Goal: Task Accomplishment & Management: Use online tool/utility

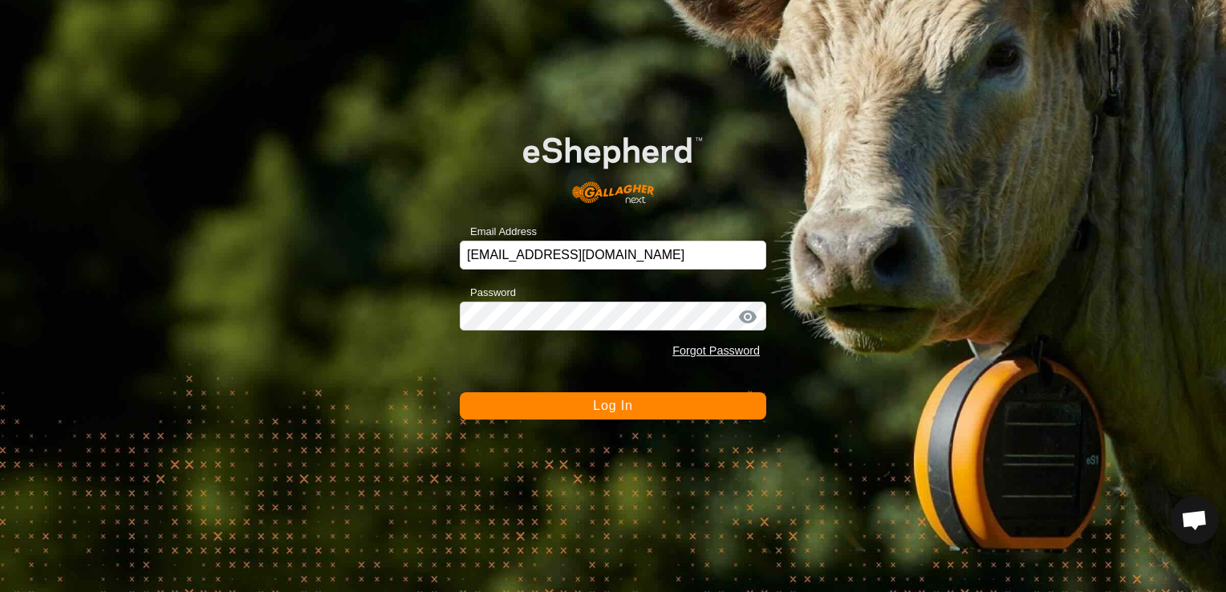
click at [632, 399] on span "Log In" at bounding box center [612, 406] width 39 height 14
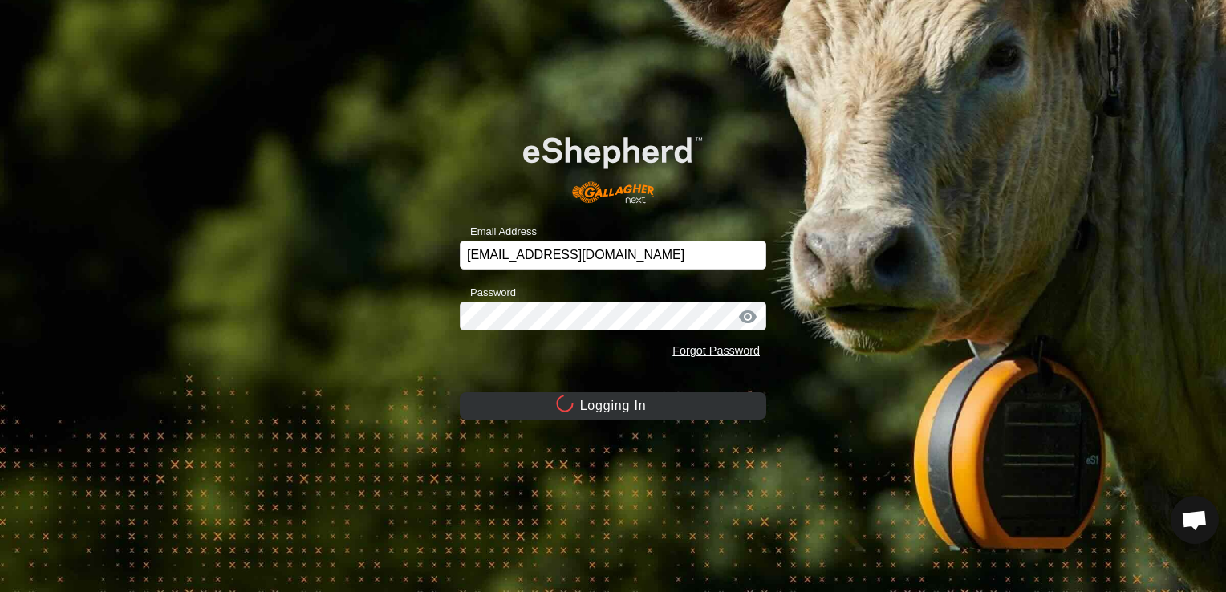
click at [632, 399] on button "Logging In" at bounding box center [613, 405] width 306 height 27
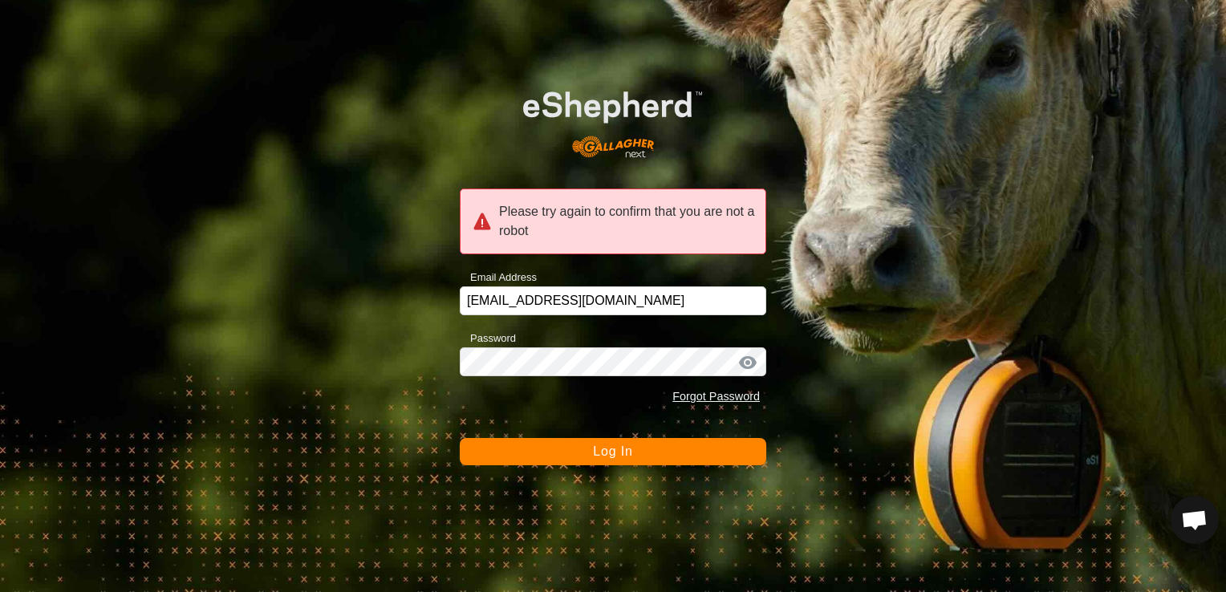
click at [599, 464] on button "Log In" at bounding box center [613, 451] width 306 height 27
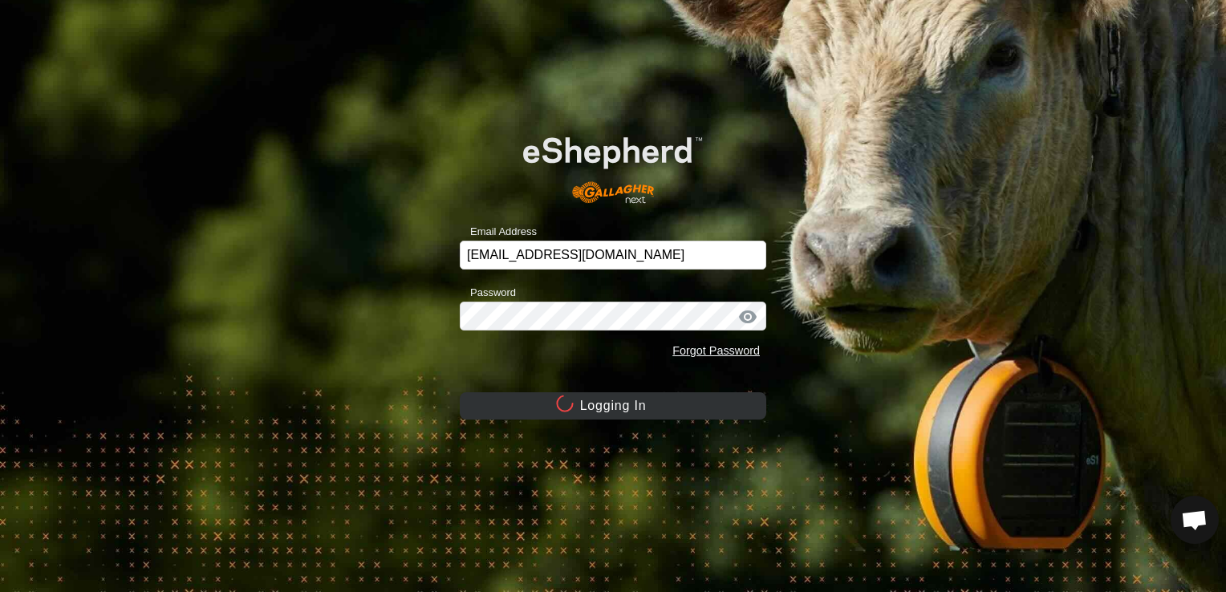
click at [607, 451] on div "Email Address [EMAIL_ADDRESS][DOMAIN_NAME] Password Forgot Password Logging In" at bounding box center [613, 296] width 1226 height 592
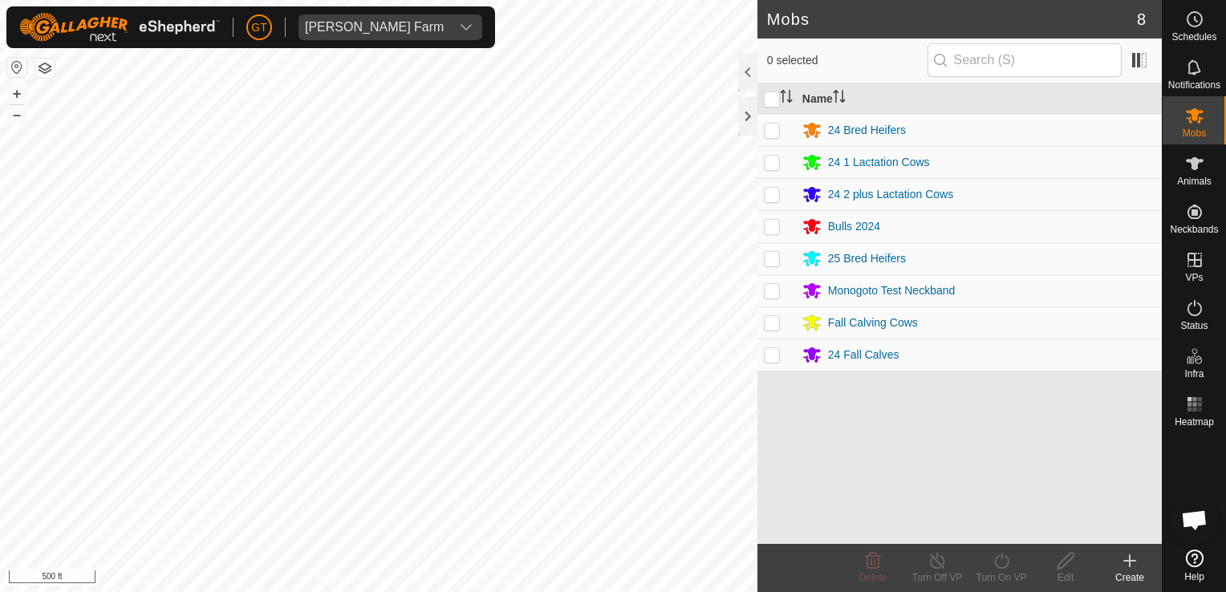
click at [21, 591] on html "[PERSON_NAME] Farm Schedules Notifications Mobs Animals Neckbands VPs Status In…" at bounding box center [613, 296] width 1226 height 592
click at [577, 0] on html "[PERSON_NAME] Farm Schedules Notifications Mobs Animals Neckbands VPs Status In…" at bounding box center [613, 296] width 1226 height 592
click at [302, 36] on div "[PERSON_NAME] Farm Schedules Notifications Mobs Animals Neckbands VPs Status In…" at bounding box center [613, 296] width 1226 height 592
click at [676, 591] on html "[PERSON_NAME] Farm Schedules Notifications Mobs Animals Neckbands VPs Status In…" at bounding box center [613, 296] width 1226 height 592
click at [361, 591] on html "[PERSON_NAME] Farm Schedules Notifications Mobs Animals Neckbands VPs Status In…" at bounding box center [613, 296] width 1226 height 592
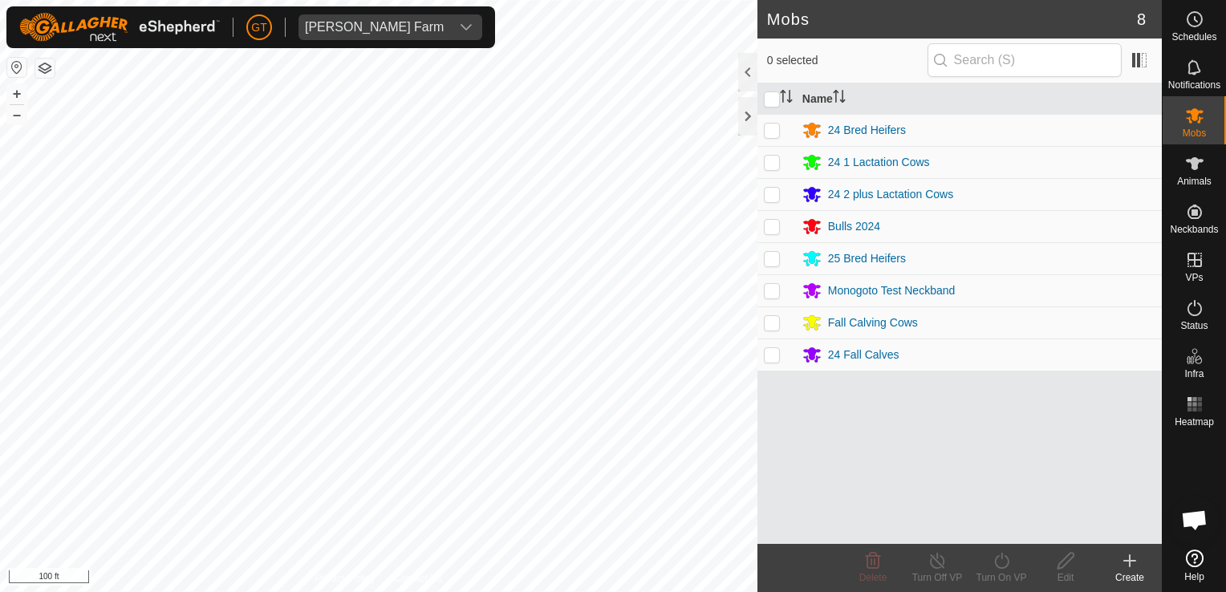
click at [0, 438] on html "[PERSON_NAME] Farm Schedules Notifications Mobs Animals Neckbands VPs Status In…" at bounding box center [613, 296] width 1226 height 592
click at [0, 428] on html "[PERSON_NAME] Farm Schedules Notifications Mobs Animals Neckbands VPs Status In…" at bounding box center [613, 296] width 1226 height 592
click at [0, 528] on html "[PERSON_NAME] Farm Schedules Notifications Mobs Animals Neckbands VPs Status In…" at bounding box center [613, 296] width 1226 height 592
click at [0, 469] on html "[PERSON_NAME] Farm Schedules Notifications Mobs Animals Neckbands VPs Status In…" at bounding box center [613, 296] width 1226 height 592
click at [1040, 449] on div "Mobs 8 0 selected Name 24 Bred Heifers 24 1 Lactation Cows 24 2 plus Lactation …" at bounding box center [580, 296] width 1161 height 592
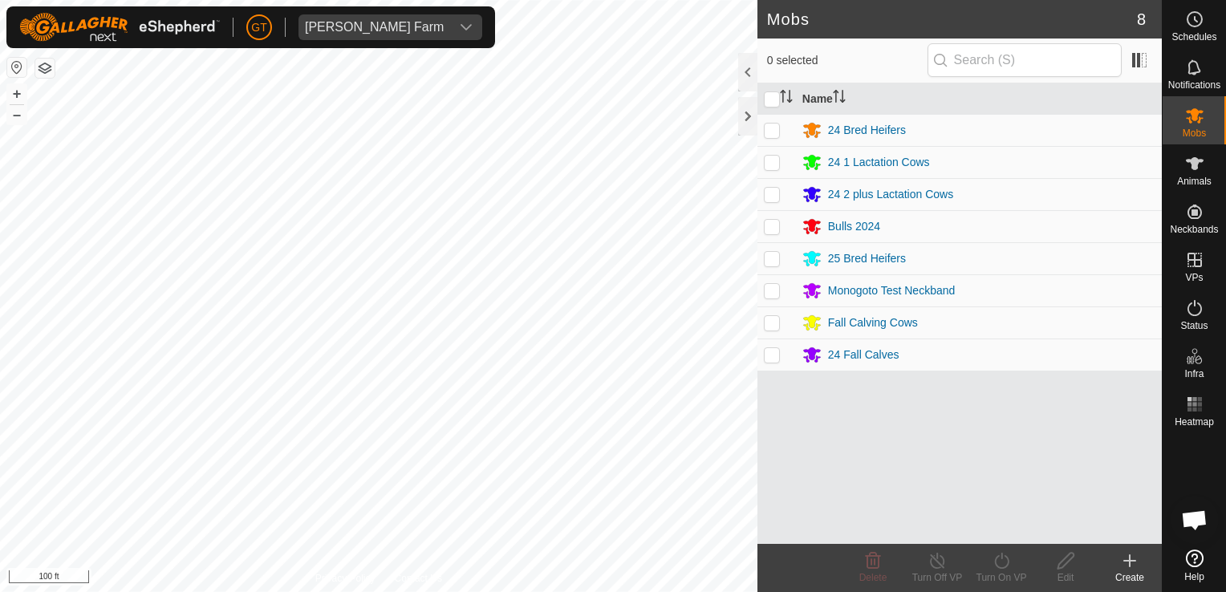
click at [834, 337] on div "Mobs 8 0 selected Name 24 Bred Heifers 24 1 Lactation Cows 24 2 plus Lactation …" at bounding box center [580, 296] width 1161 height 592
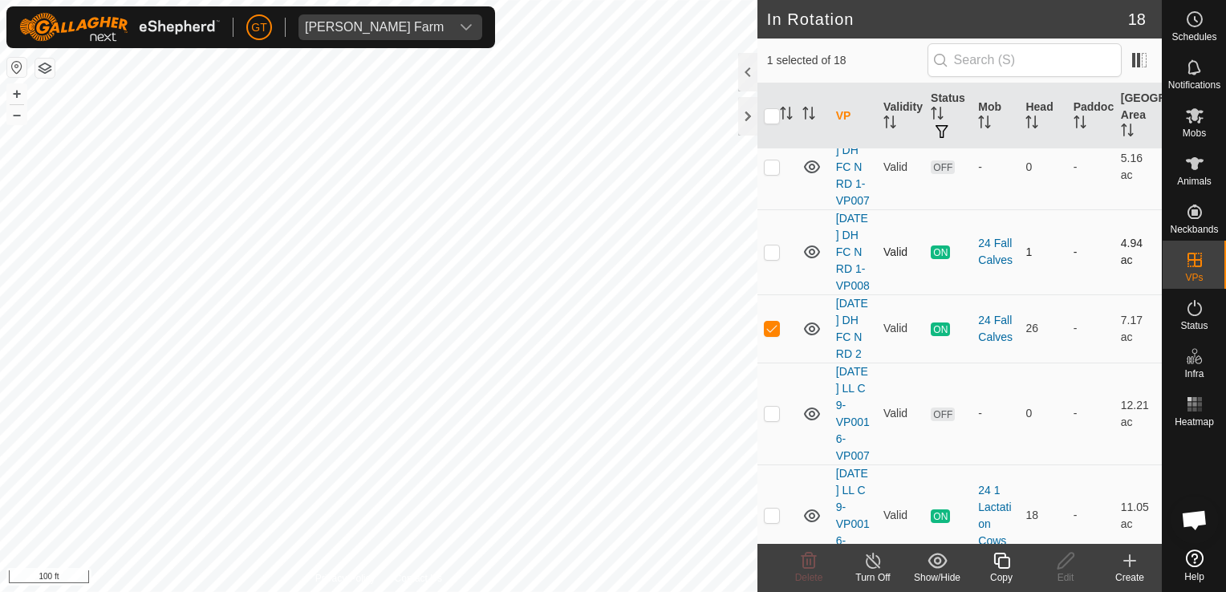
scroll to position [80, 0]
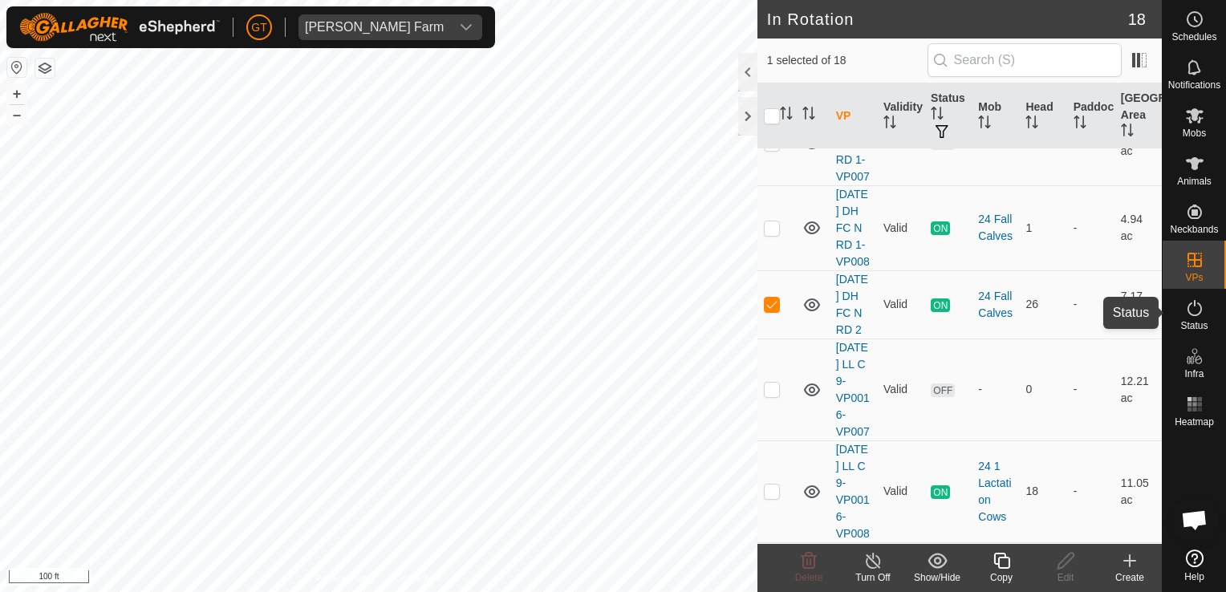
click at [1192, 316] on icon at bounding box center [1194, 307] width 19 height 19
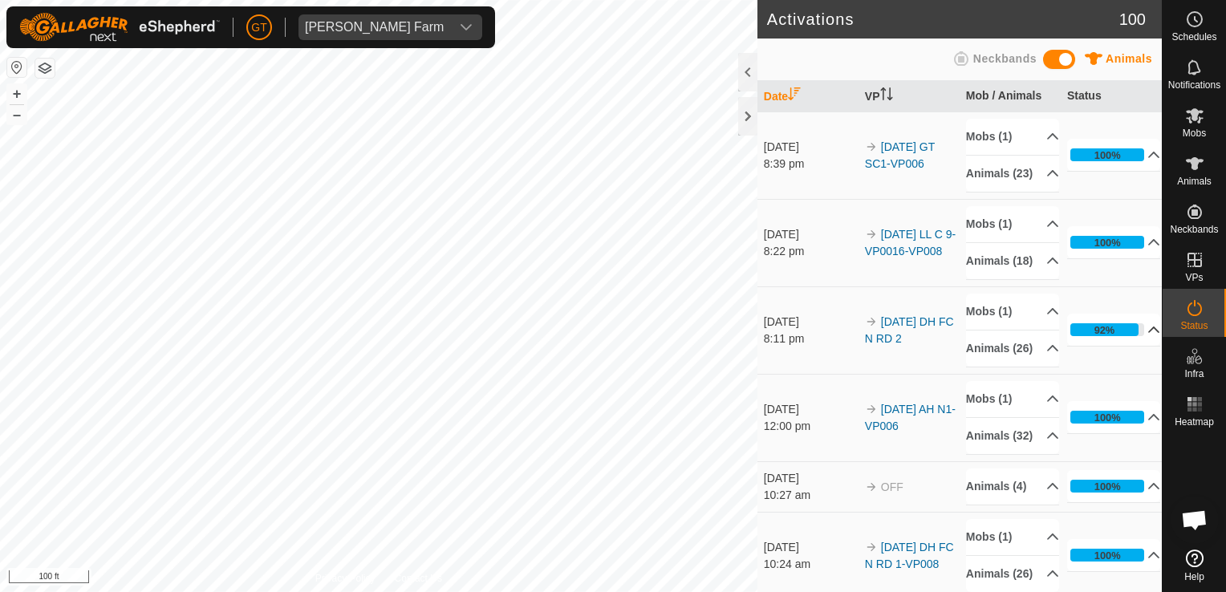
click at [1107, 346] on p-accordion-header "92%" at bounding box center [1114, 330] width 94 height 32
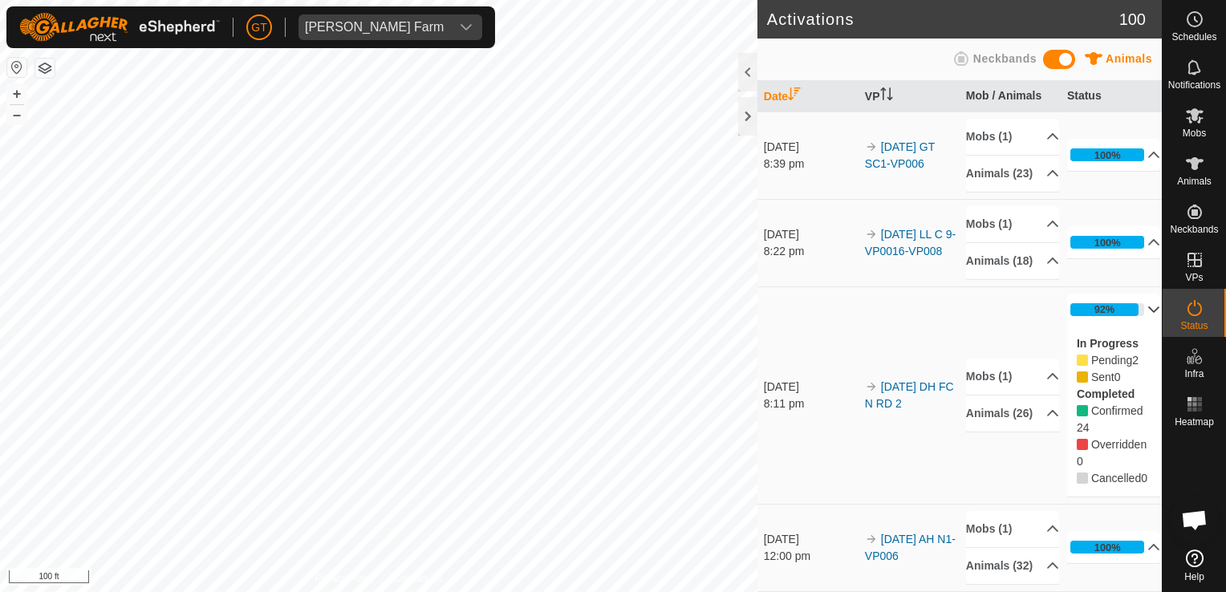
scroll to position [80, 0]
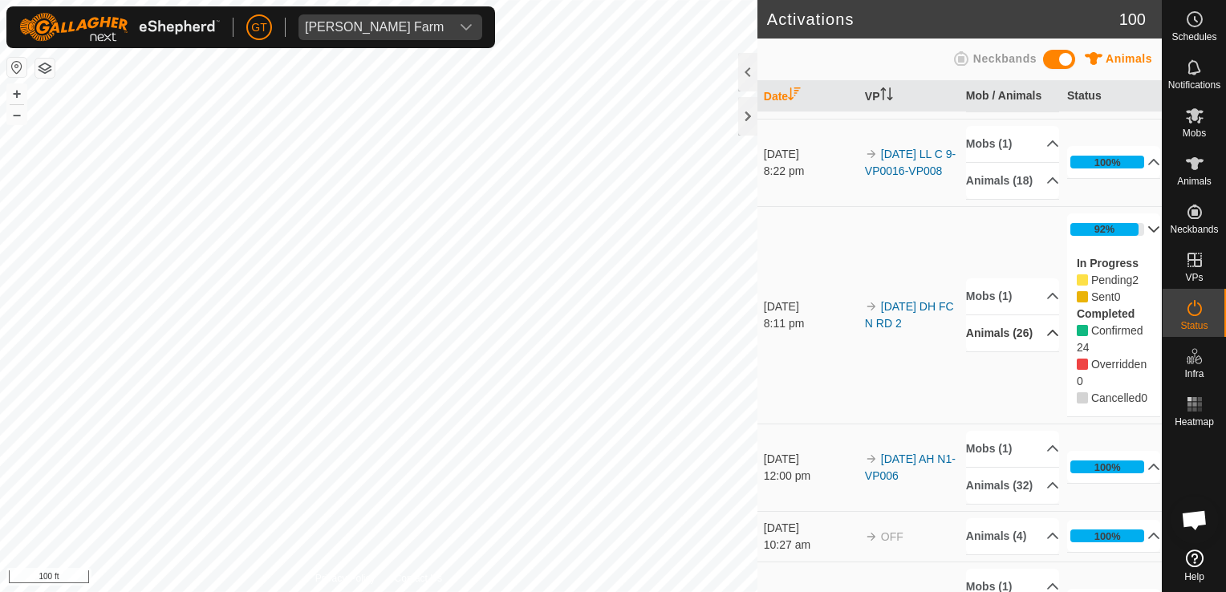
click at [1037, 351] on p-accordion-header "Animals (26)" at bounding box center [1012, 333] width 93 height 36
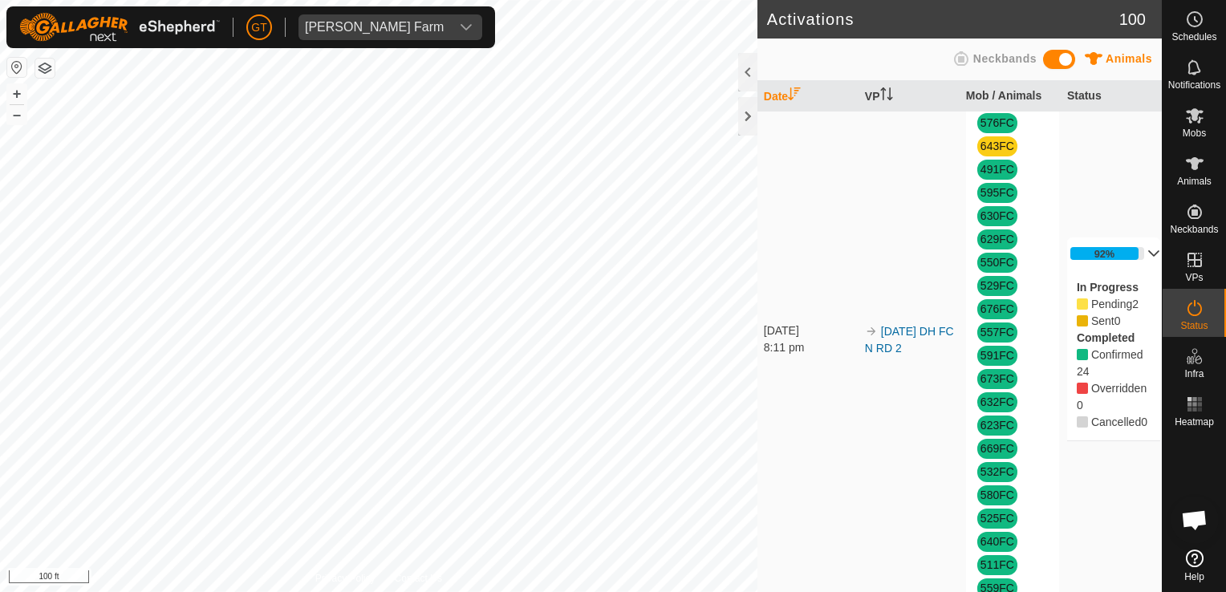
scroll to position [321, 0]
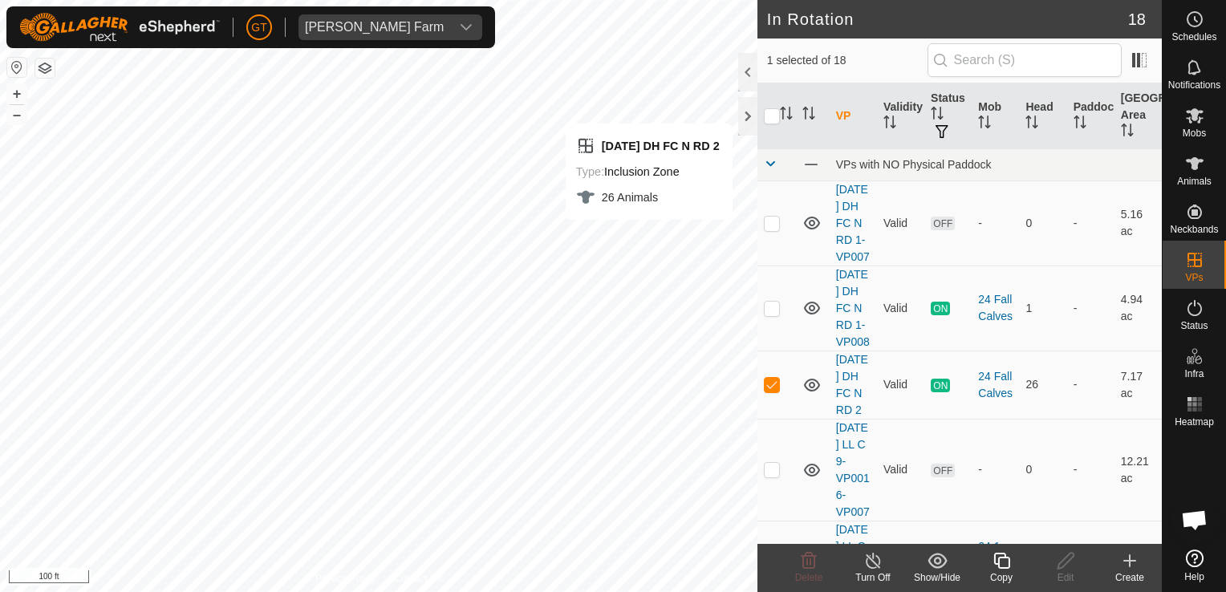
click at [1001, 560] on icon at bounding box center [1001, 560] width 20 height 19
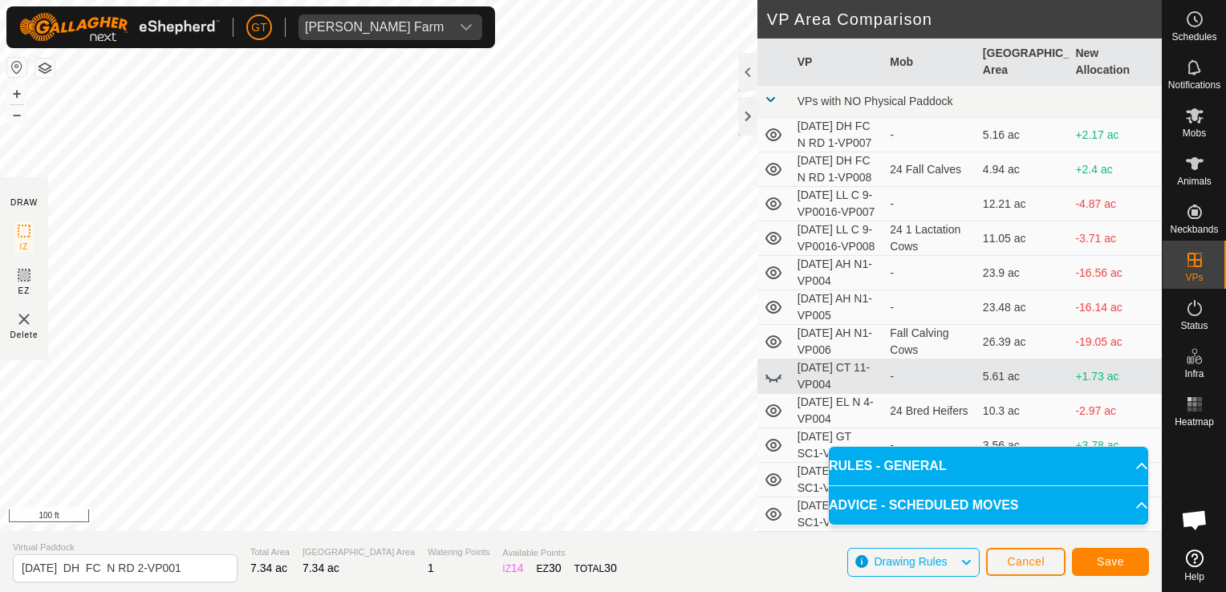
click at [0, 152] on html "[PERSON_NAME] Farm Schedules Notifications Mobs Animals Neckbands VPs Status In…" at bounding box center [613, 296] width 1226 height 592
click at [1225, 79] on html "[PERSON_NAME] Farm Schedules Notifications Mobs Animals Neckbands VPs Status In…" at bounding box center [613, 296] width 1226 height 592
click at [0, 120] on html "[PERSON_NAME] Farm Schedules Notifications Mobs Animals Neckbands VPs Status In…" at bounding box center [613, 296] width 1226 height 592
click at [0, 102] on html "[PERSON_NAME] Farm Schedules Notifications Mobs Animals Neckbands VPs Status In…" at bounding box center [613, 296] width 1226 height 592
click at [25, 101] on div "Type: Inclusion Zone undefined Animal + – ⇧ i 100 ft" at bounding box center [580, 265] width 1161 height 531
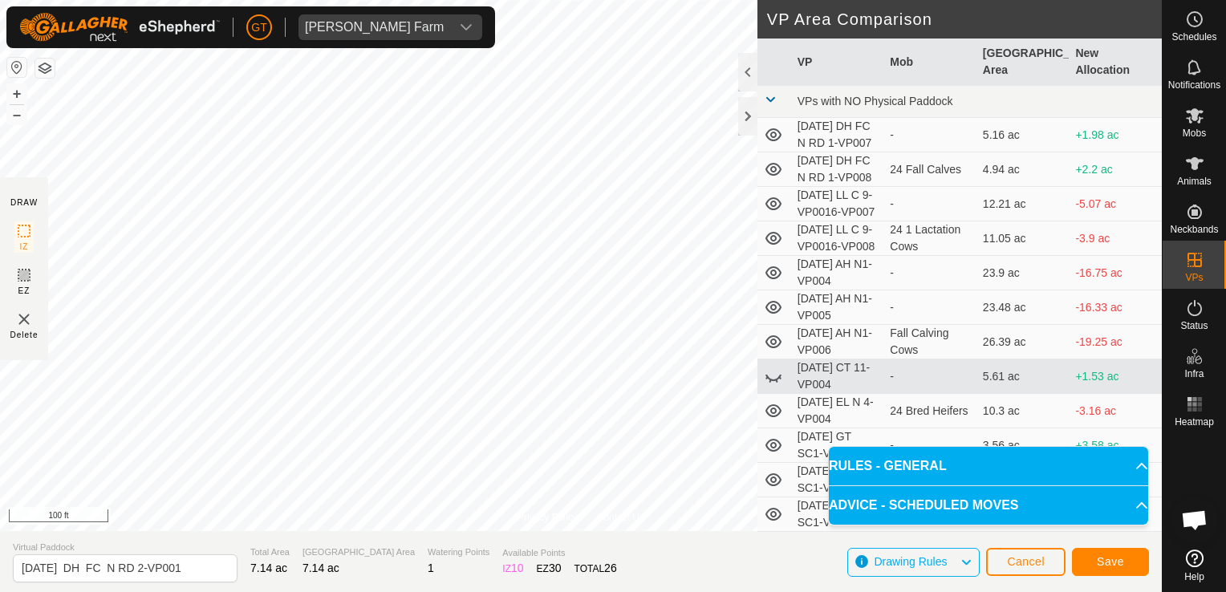
click at [0, 434] on html "[PERSON_NAME] Farm Schedules Notifications Mobs Animals Neckbands VPs Status In…" at bounding box center [613, 296] width 1226 height 592
click at [1016, 277] on div "Privacy Policy Contact Us Type: Inclusion Zone undefined Animal + – ⇧ i 200 ft …" at bounding box center [580, 296] width 1161 height 592
click at [792, 330] on div "Privacy Policy Contact Us Type: Inclusion Zone undefined Animal + – ⇧ i 200 ft …" at bounding box center [580, 296] width 1161 height 592
click at [35, 0] on html "[PERSON_NAME] Farm Schedules Notifications Mobs Animals Neckbands VPs Status In…" at bounding box center [613, 296] width 1226 height 592
click at [1116, 560] on span "Save" at bounding box center [1109, 561] width 27 height 13
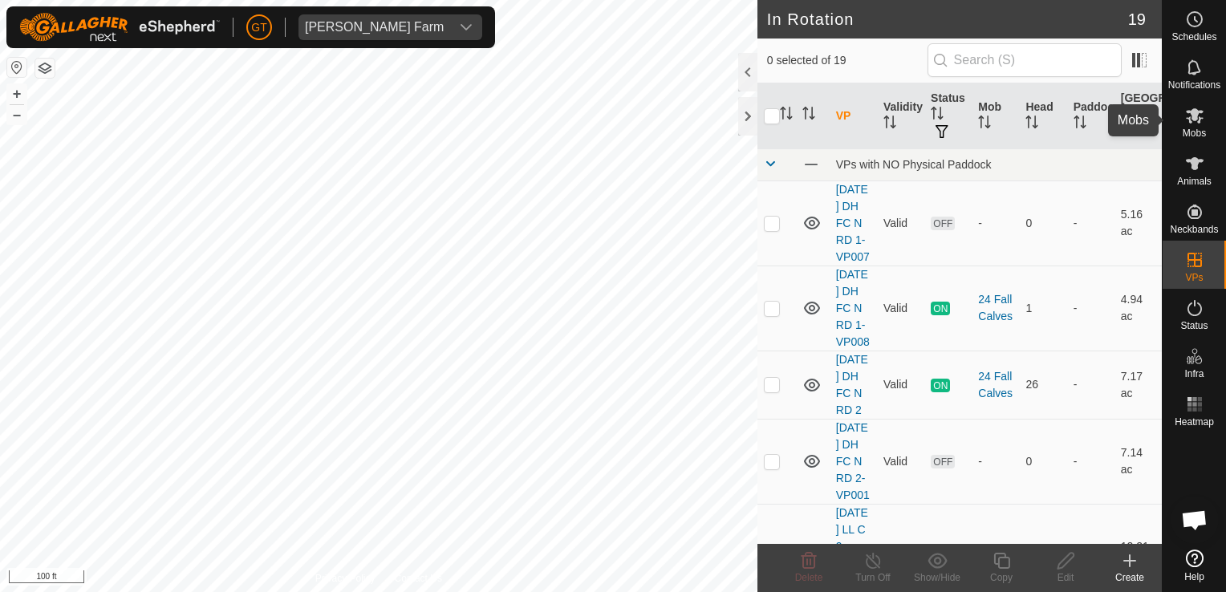
click at [1193, 114] on icon at bounding box center [1194, 115] width 18 height 15
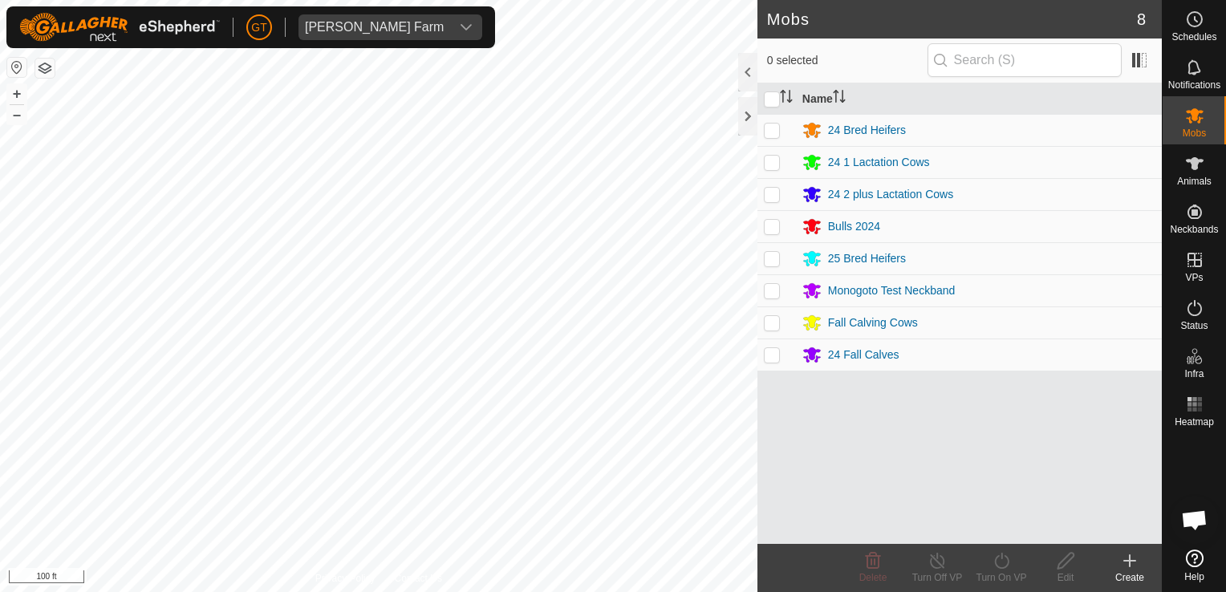
click at [769, 351] on p-checkbox at bounding box center [772, 354] width 16 height 13
checkbox input "true"
click at [998, 555] on icon at bounding box center [1001, 561] width 14 height 16
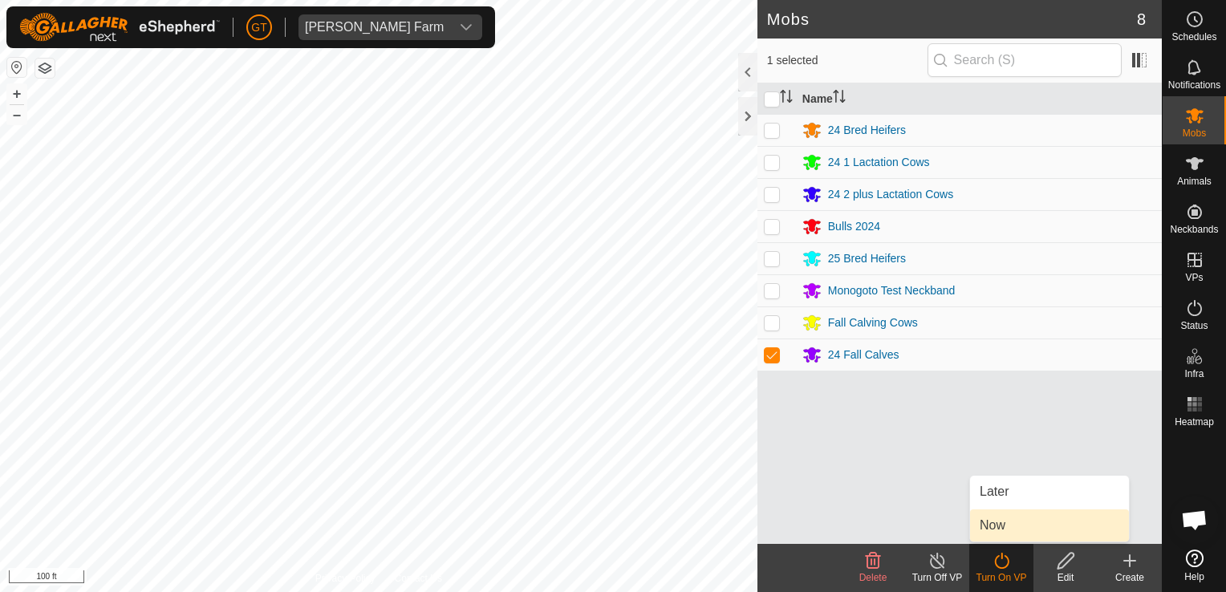
click at [1010, 524] on link "Now" at bounding box center [1049, 525] width 159 height 32
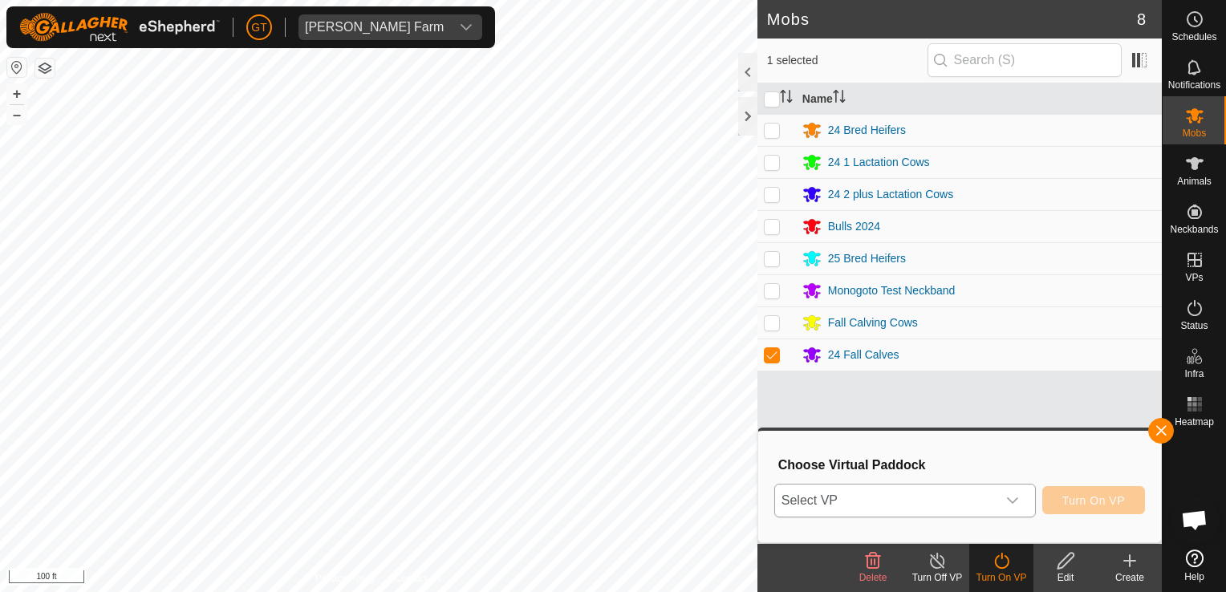
click at [1023, 500] on div "dropdown trigger" at bounding box center [1012, 500] width 32 height 32
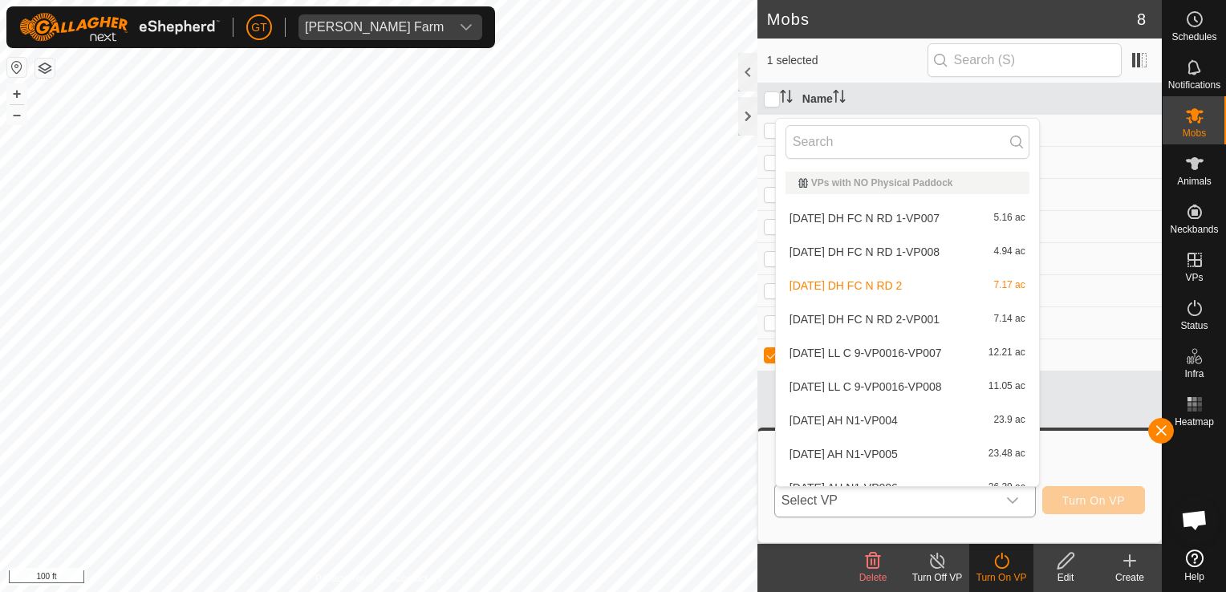
scroll to position [18, 0]
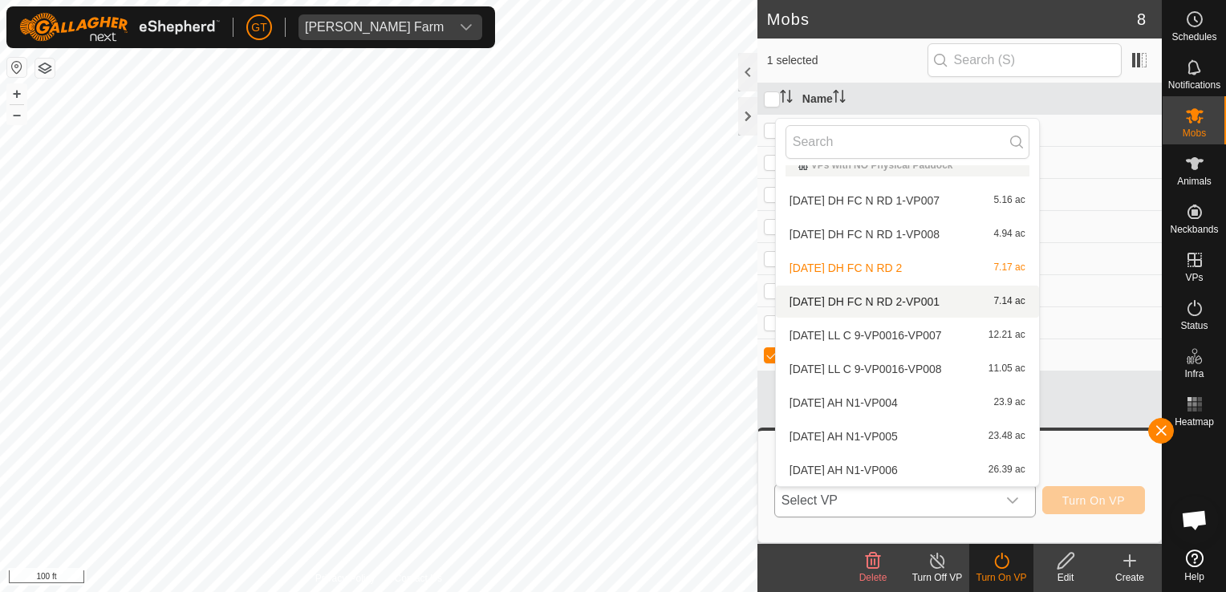
click at [894, 298] on li "[DATE] DH FC N RD 2-VP001 7.14 ac" at bounding box center [907, 302] width 263 height 32
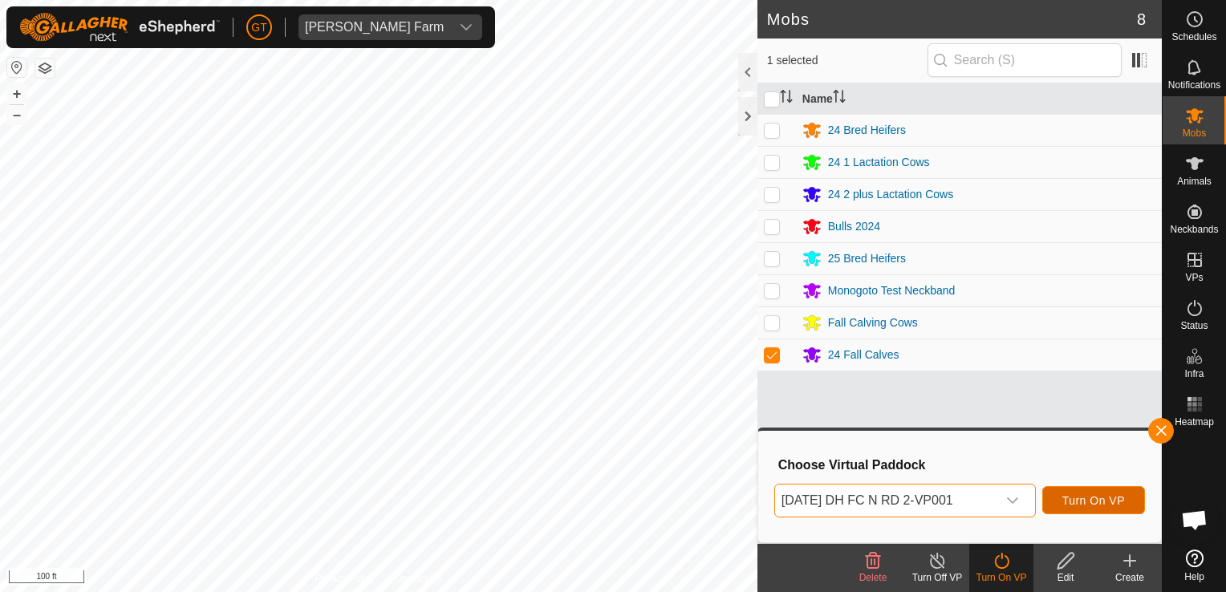
click at [1088, 504] on span "Turn On VP" at bounding box center [1093, 500] width 63 height 13
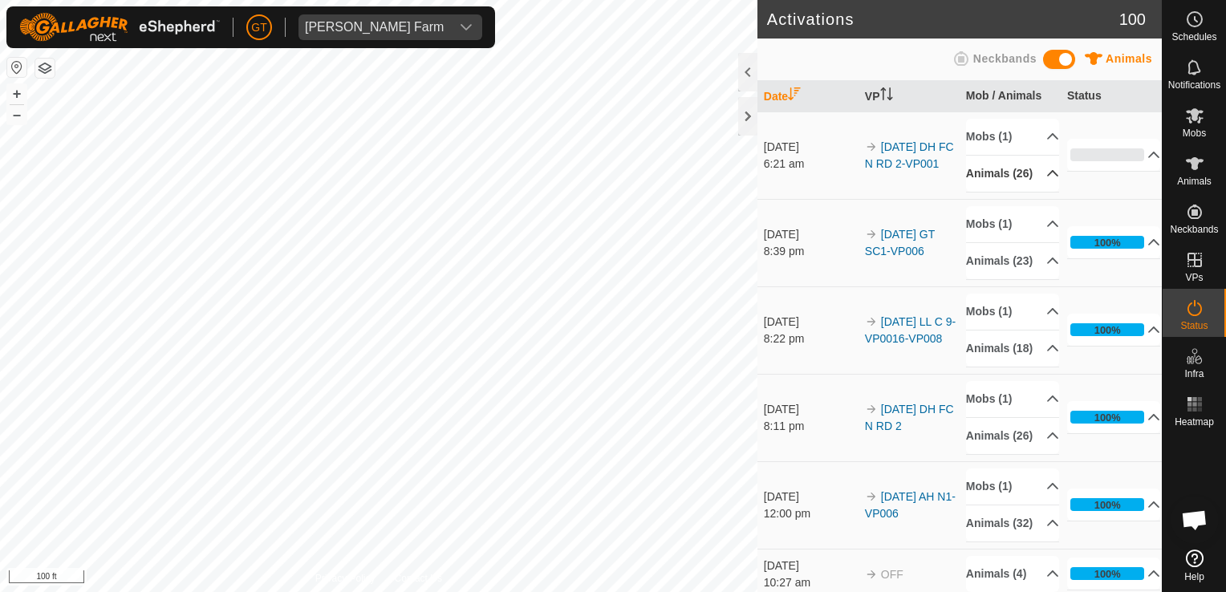
click at [1012, 192] on p-accordion-header "Animals (26)" at bounding box center [1012, 174] width 93 height 36
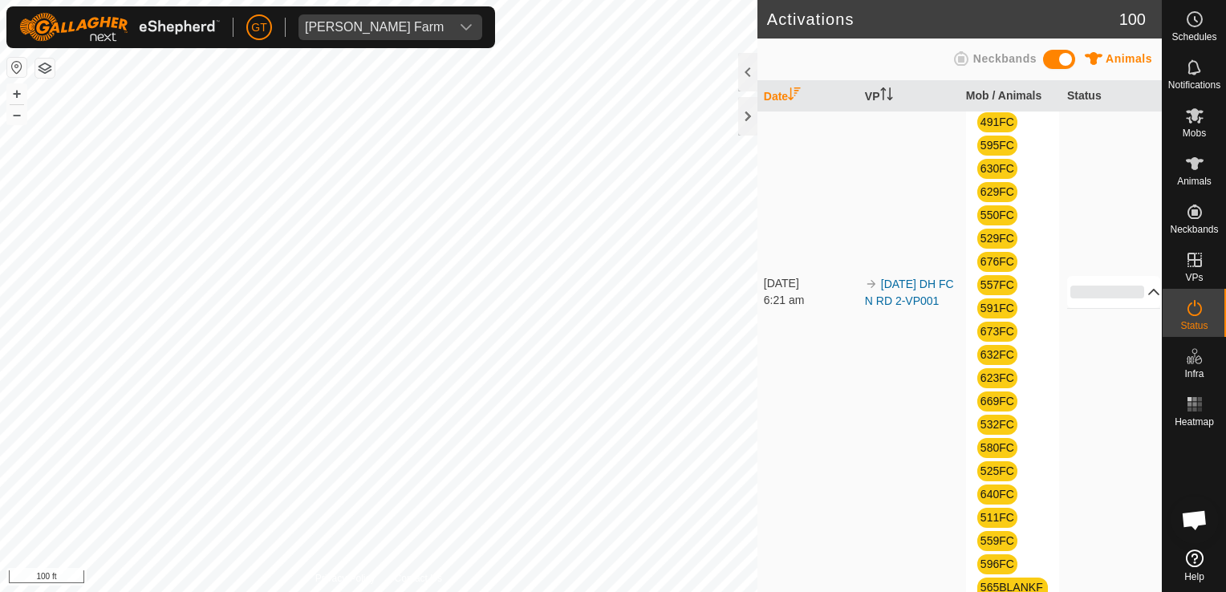
scroll to position [241, 0]
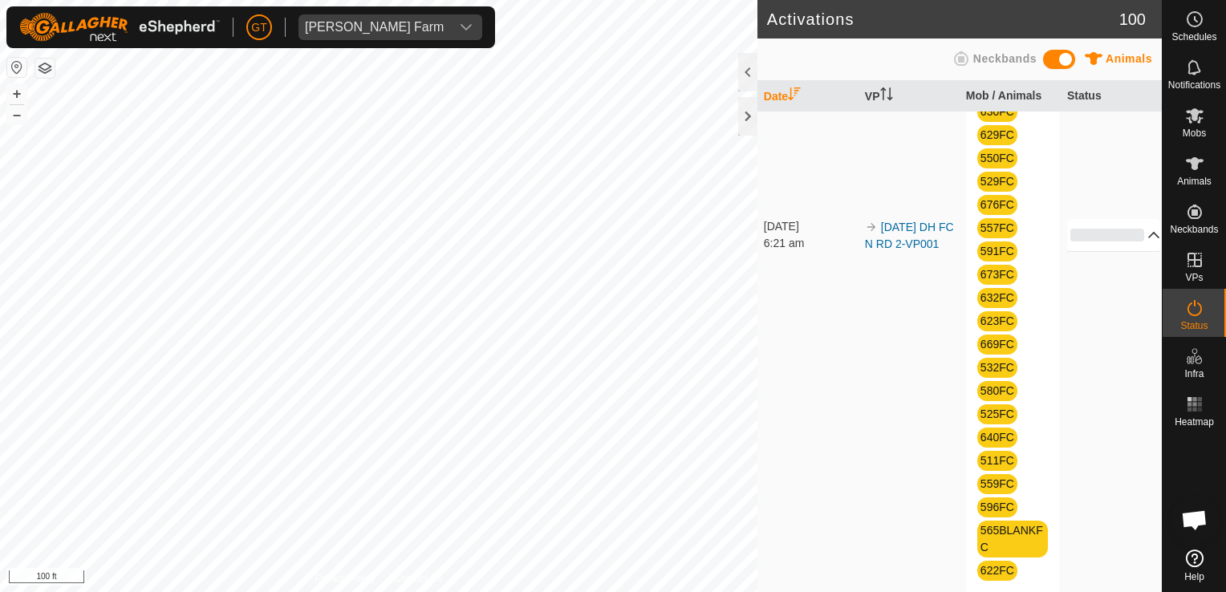
click at [1115, 245] on p-accordion-header "0%" at bounding box center [1114, 235] width 94 height 32
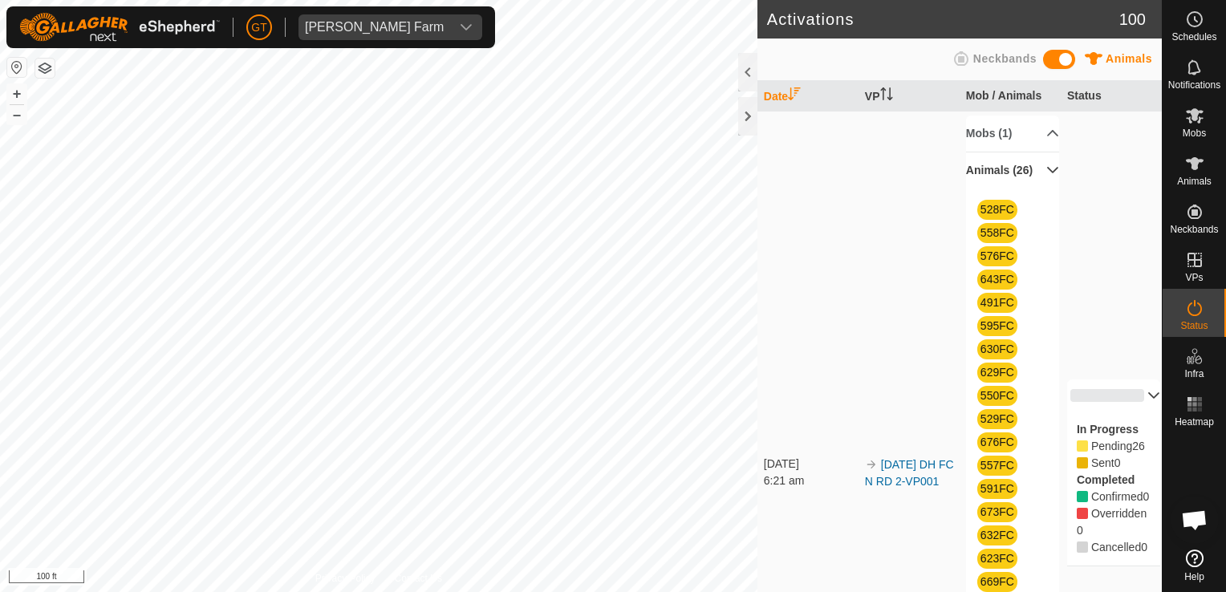
scroll to position [0, 0]
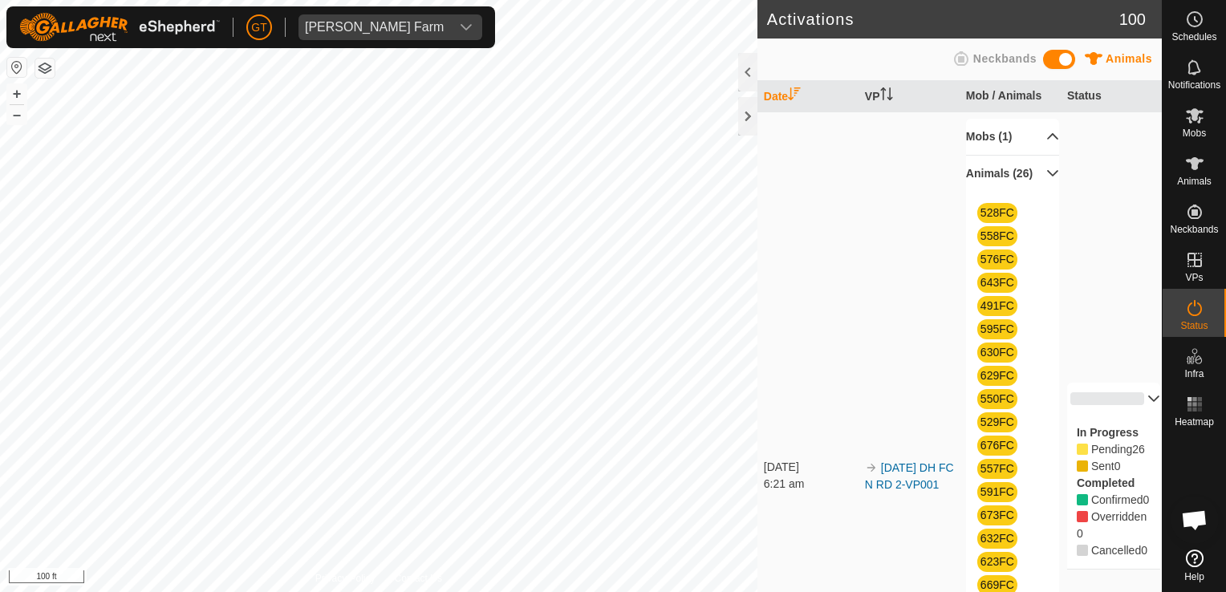
click at [1043, 135] on p-accordion-header "Mobs (1)" at bounding box center [1012, 137] width 93 height 36
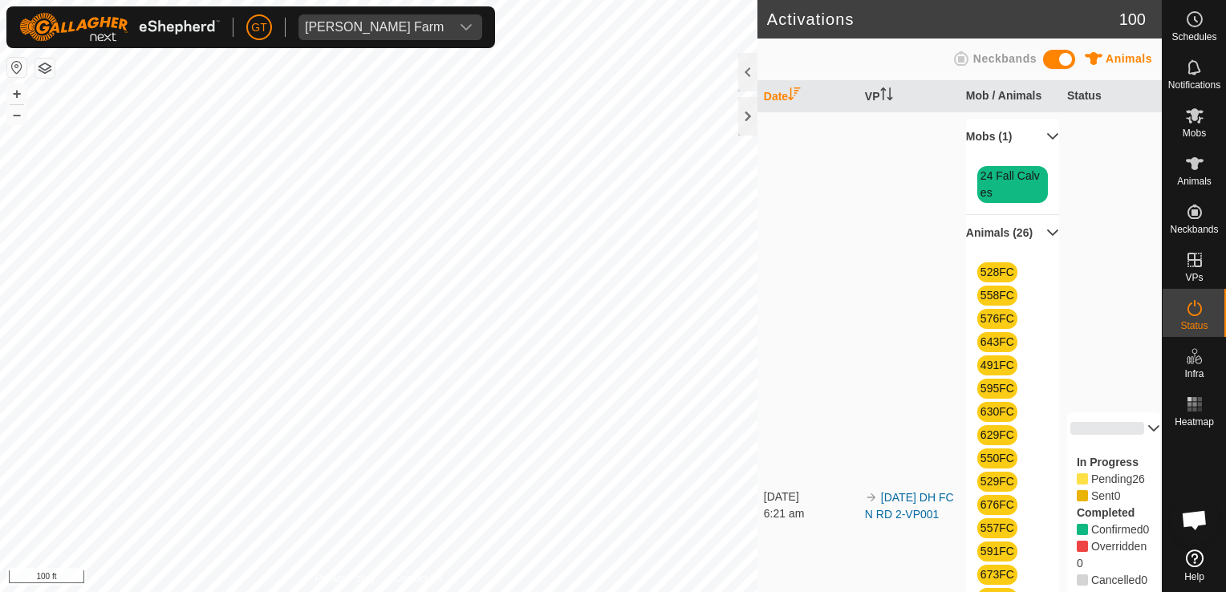
click at [931, 184] on td "[DATE] DH FC N RD 2-VP001" at bounding box center [908, 505] width 101 height 788
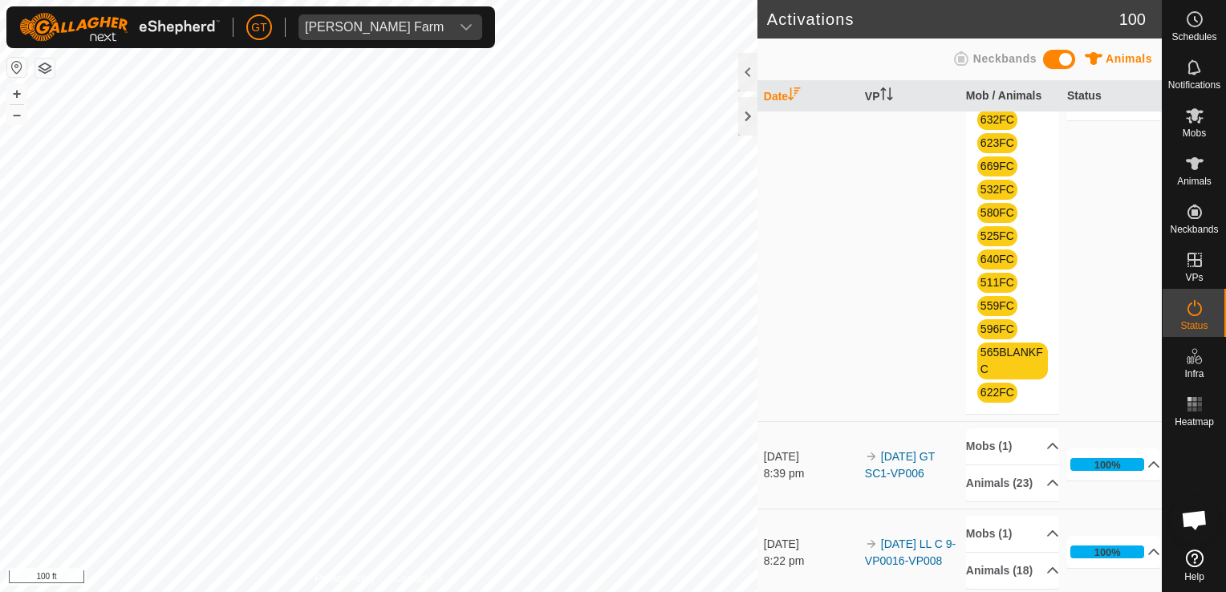
scroll to position [481, 0]
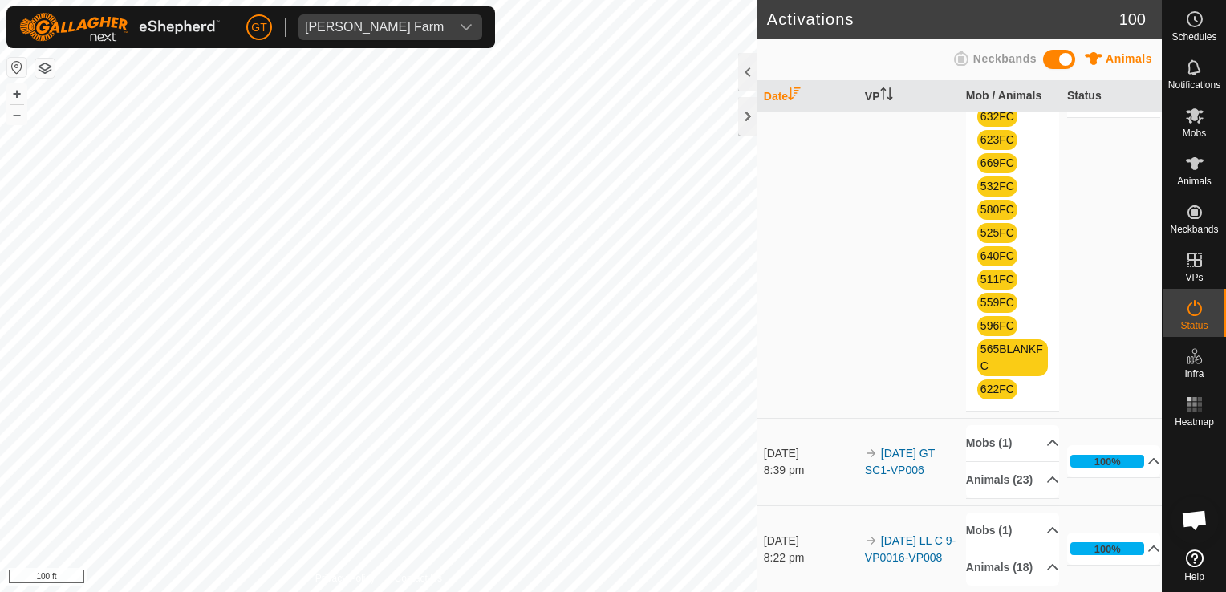
drag, startPoint x: 1088, startPoint y: 306, endPoint x: 953, endPoint y: 363, distance: 146.3
click at [953, 363] on tr "[DATE] 6:21 am 2025-08-12 DH FC N RD 2-VP001 Mobs (1) 24 Fall Calves Animals (2…" at bounding box center [959, 24] width 404 height 788
drag, startPoint x: 953, startPoint y: 363, endPoint x: 854, endPoint y: 332, distance: 103.3
click at [854, 332] on tr "[DATE] 6:21 am 2025-08-12 DH FC N RD 2-VP001 Mobs (1) 24 Fall Calves Animals (2…" at bounding box center [959, 24] width 404 height 788
drag, startPoint x: 854, startPoint y: 332, endPoint x: 863, endPoint y: 364, distance: 33.3
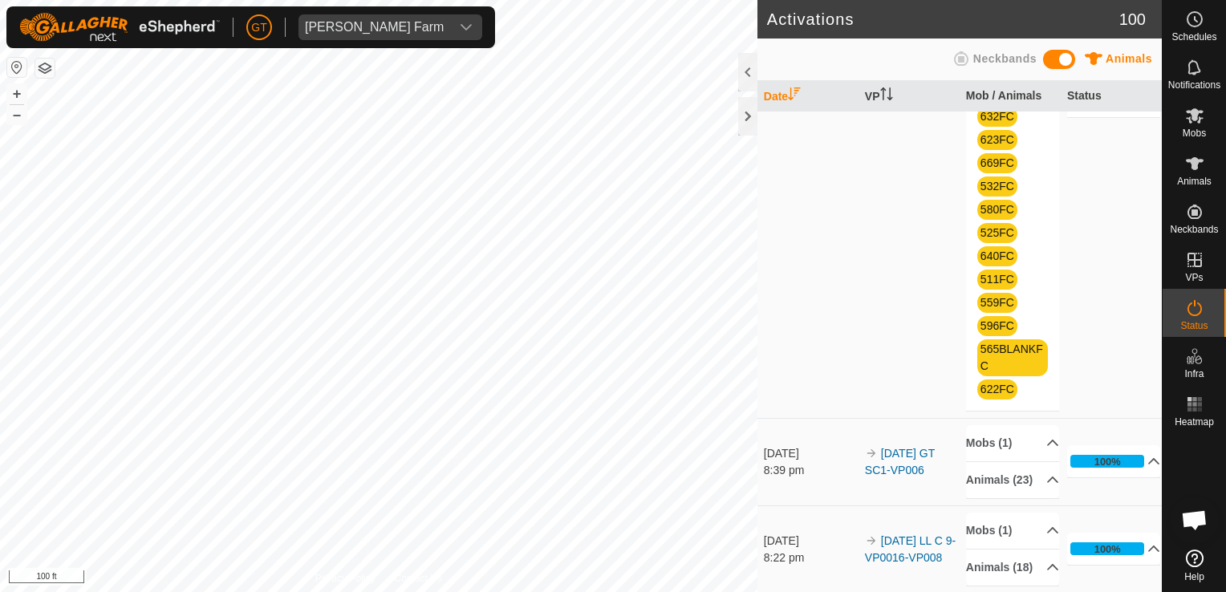
click at [863, 364] on td "[DATE] DH FC N RD 2-VP001" at bounding box center [908, 24] width 101 height 788
click at [0, 471] on html "[PERSON_NAME] Farm Schedules Notifications Mobs Animals Neckbands VPs Status In…" at bounding box center [613, 296] width 1226 height 592
click at [0, 487] on html "[PERSON_NAME] Farm Schedules Notifications Mobs Animals Neckbands VPs Status In…" at bounding box center [613, 296] width 1226 height 592
